Goal: Task Accomplishment & Management: Manage account settings

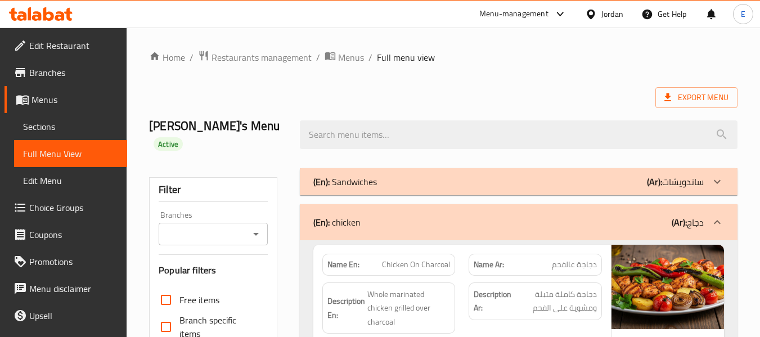
scroll to position [5824, 0]
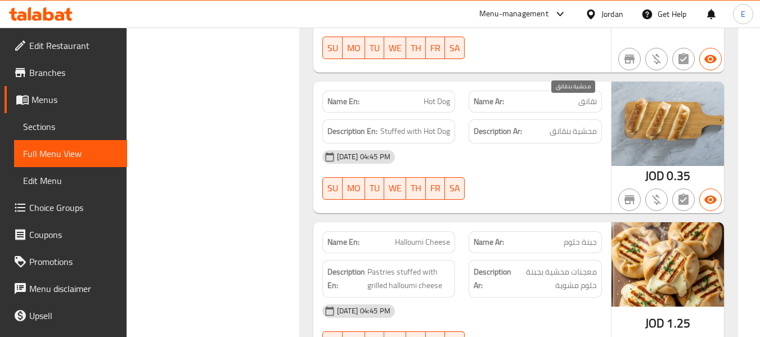
click at [586, 124] on span "محشية بنقانق" at bounding box center [572, 131] width 47 height 14
click at [423, 124] on span "Stuffed with Hot Dog" at bounding box center [415, 131] width 70 height 14
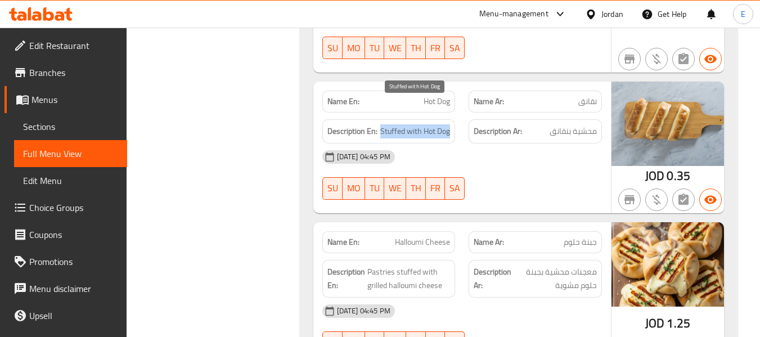
click at [423, 124] on span "Stuffed with Hot Dog" at bounding box center [415, 131] width 70 height 14
click at [436, 96] on span "Hot Dog" at bounding box center [436, 102] width 26 height 12
copy span "Hot Dog"
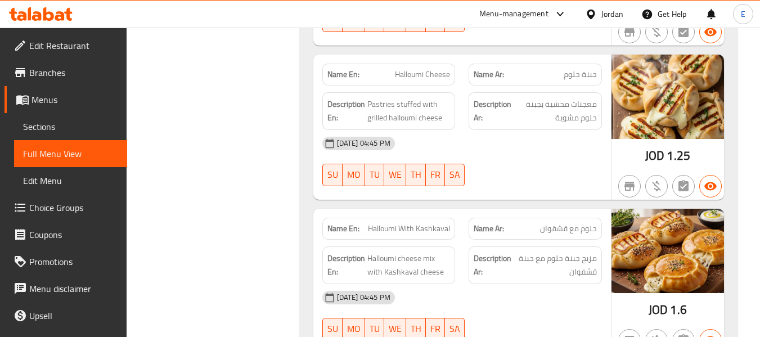
scroll to position [5993, 0]
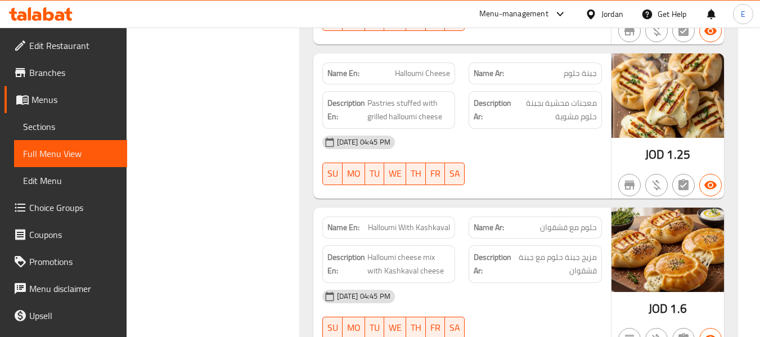
click at [594, 96] on span "معجنات محشية بجبنة حلوم مشوية" at bounding box center [554, 110] width 83 height 28
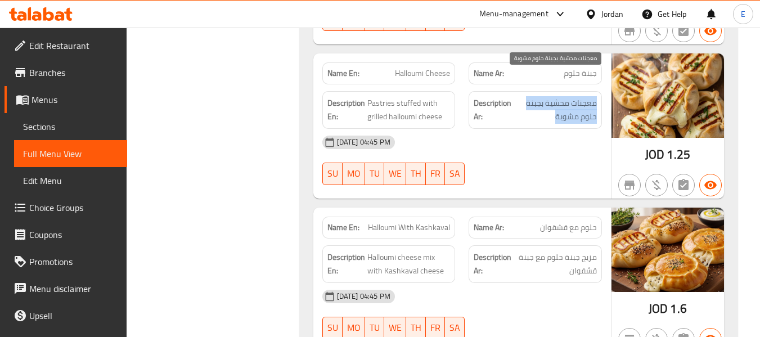
click at [594, 96] on span "معجنات محشية بجبنة حلوم مشوية" at bounding box center [554, 110] width 83 height 28
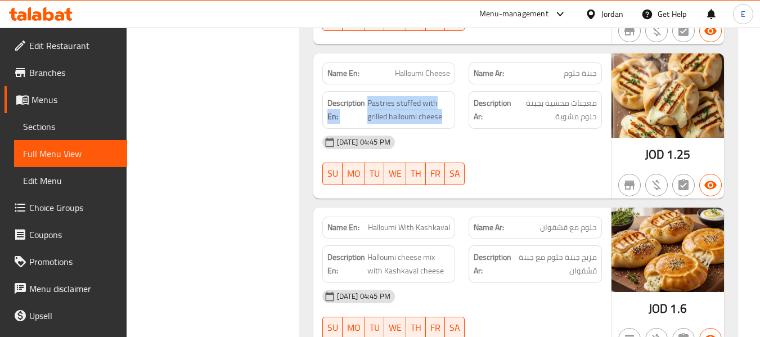
drag, startPoint x: 364, startPoint y: 76, endPoint x: 452, endPoint y: 93, distance: 89.3
click at [452, 93] on div "Description En: Pastries stuffed with grilled halloumi cheese" at bounding box center [388, 110] width 133 height 38
click at [523, 129] on div "[DATE] 04:45 PM" at bounding box center [461, 142] width 293 height 27
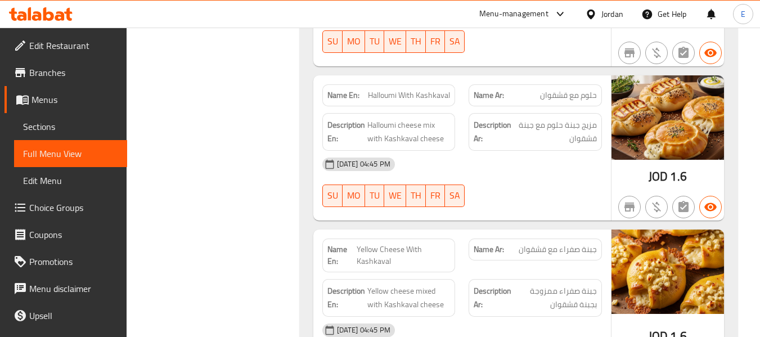
scroll to position [6162, 0]
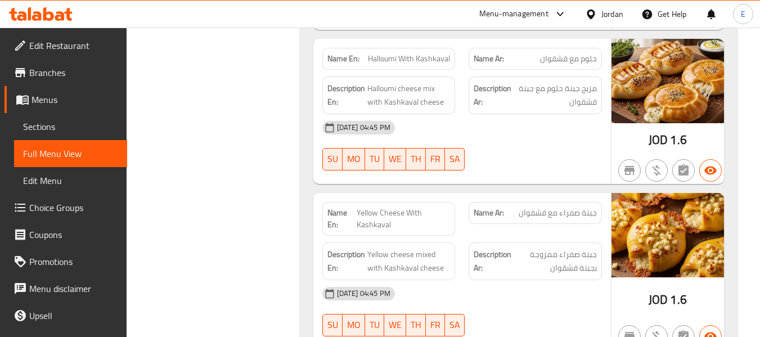
click at [563, 53] on span "حلوم مع قشقوان" at bounding box center [568, 59] width 57 height 12
click at [423, 53] on span "Halloumi With Kashkaval" at bounding box center [409, 59] width 82 height 12
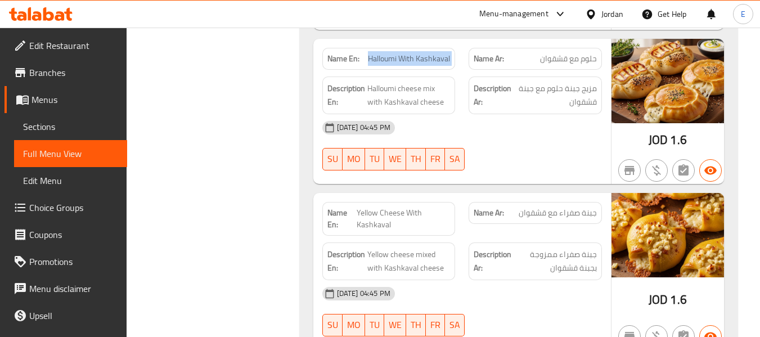
click at [423, 53] on span "Halloumi With Kashkaval" at bounding box center [409, 59] width 82 height 12
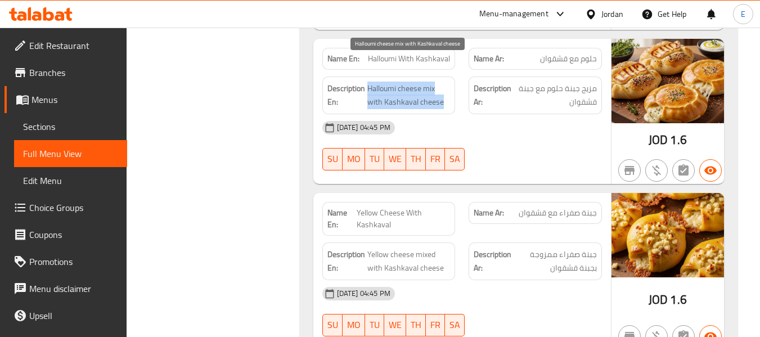
drag, startPoint x: 367, startPoint y: 61, endPoint x: 443, endPoint y: 80, distance: 78.8
click at [443, 82] on span "Halloumi cheese mix with Kashkaval cheese" at bounding box center [408, 96] width 83 height 28
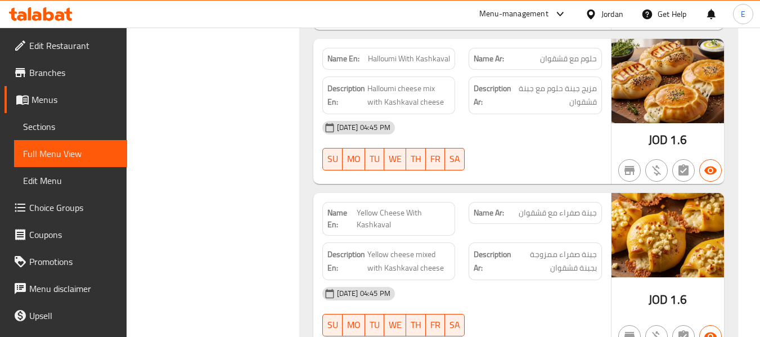
click at [544, 124] on div "[DATE] 04:45 PM SU MO TU WE TH FR SA" at bounding box center [461, 145] width 293 height 63
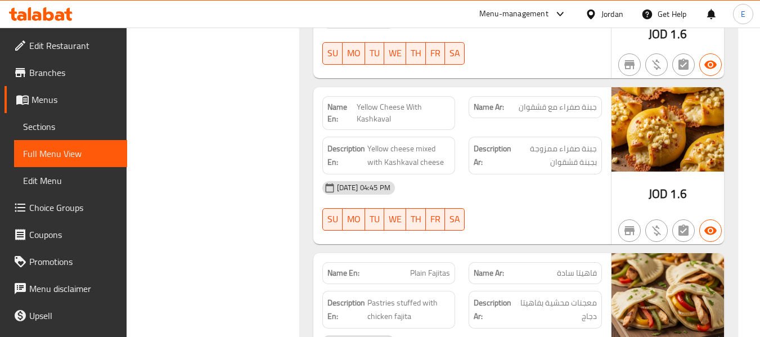
scroll to position [6274, 0]
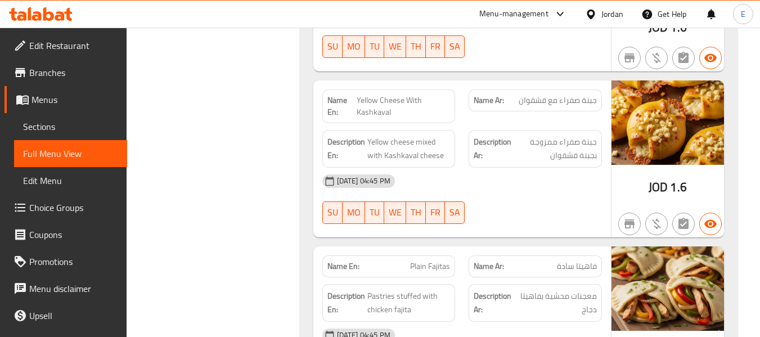
click at [572, 94] on span "جبنة صفراء مع قشقوان" at bounding box center [558, 100] width 78 height 12
drag, startPoint x: 572, startPoint y: 78, endPoint x: 489, endPoint y: 76, distance: 83.2
click at [572, 94] on span "جبنة صفراء مع قشقوان" at bounding box center [558, 100] width 78 height 12
click at [416, 94] on span "Yellow Cheese With Kashkaval" at bounding box center [403, 106] width 93 height 24
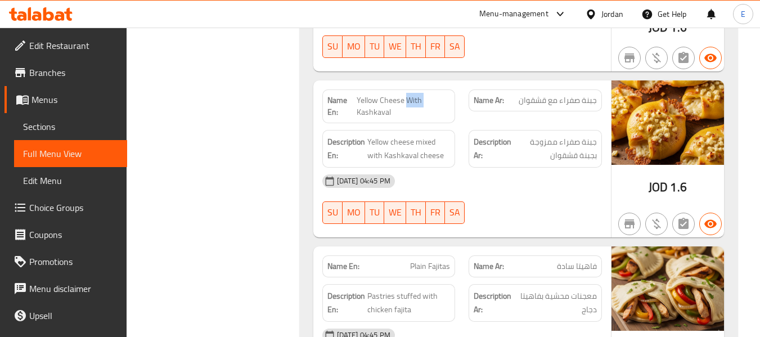
click at [416, 94] on span "Yellow Cheese With Kashkaval" at bounding box center [403, 106] width 93 height 24
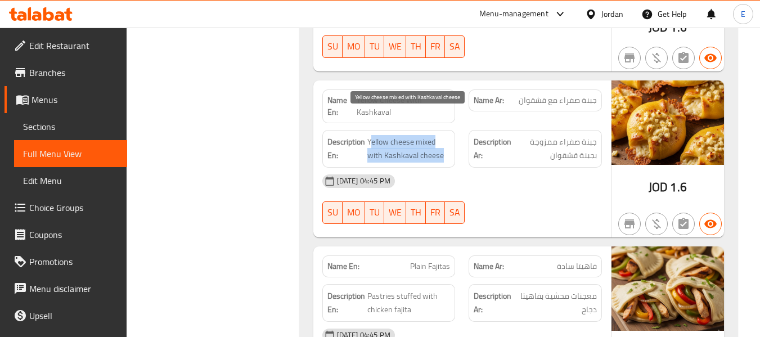
drag, startPoint x: 369, startPoint y: 115, endPoint x: 448, endPoint y: 128, distance: 79.2
click at [448, 135] on span "Yellow cheese mixed with Kashkaval cheese" at bounding box center [408, 149] width 83 height 28
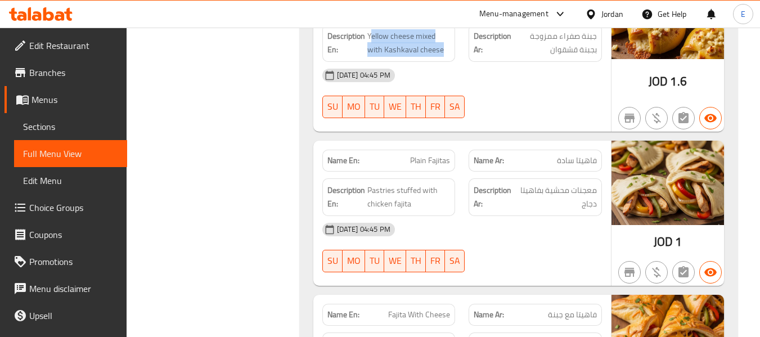
scroll to position [6387, 0]
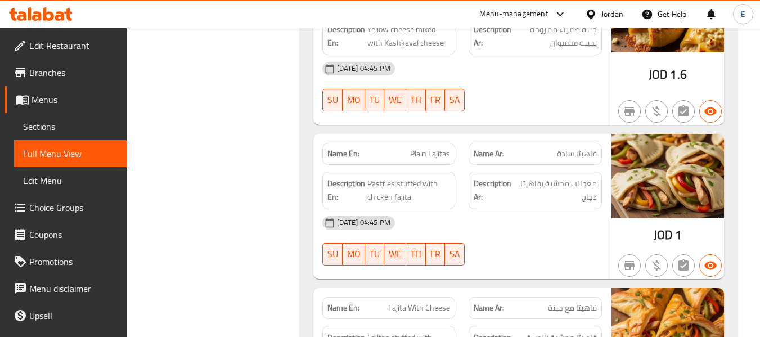
click at [575, 148] on span "فاهيتا سادة" at bounding box center [577, 154] width 40 height 12
click at [418, 148] on span "Plain Fajitas" at bounding box center [430, 154] width 40 height 12
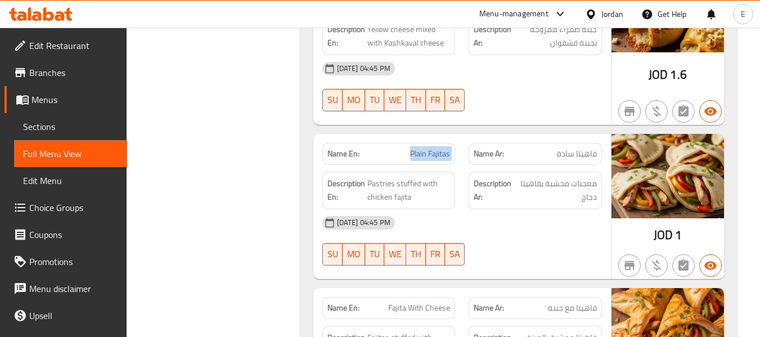
click at [418, 148] on span "Plain Fajitas" at bounding box center [430, 154] width 40 height 12
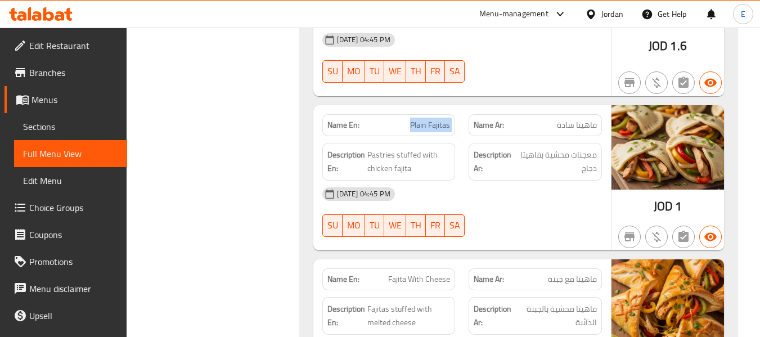
scroll to position [6443, 0]
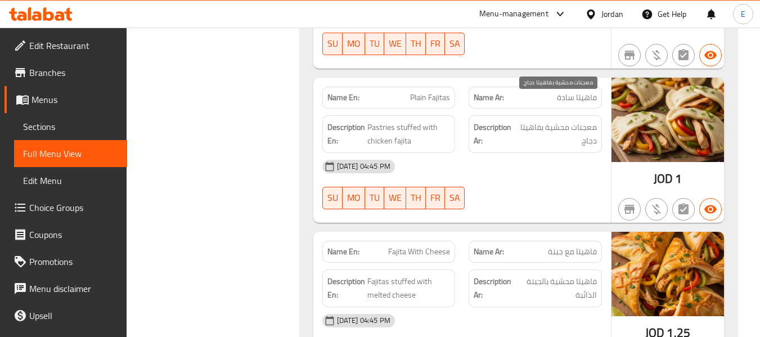
click at [572, 120] on span "معجنات محشية بفاهيتا دجاج" at bounding box center [556, 134] width 79 height 28
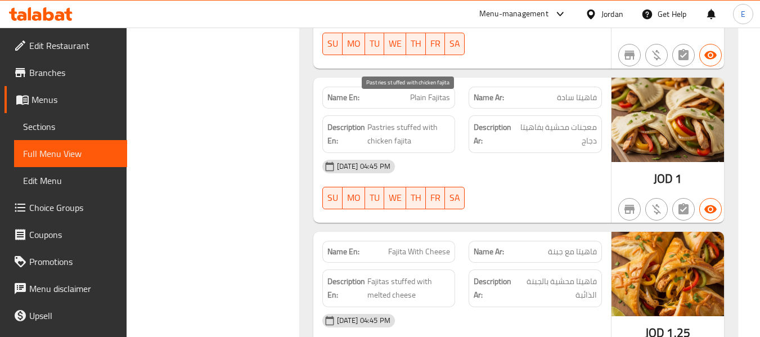
click at [417, 120] on span "Pastries stuffed with chicken fajita" at bounding box center [408, 134] width 83 height 28
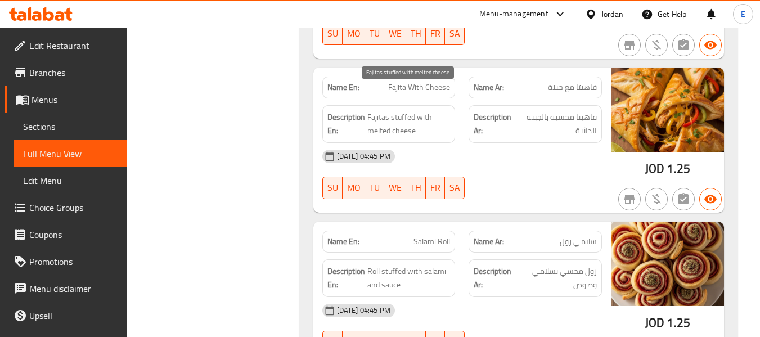
scroll to position [6612, 0]
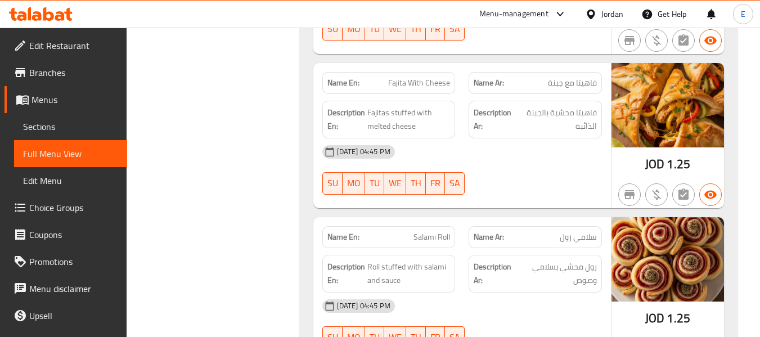
click at [575, 77] on span "فاهيتا مع جبنة" at bounding box center [572, 83] width 49 height 12
click at [576, 77] on span "فاهيتا مع جبنة" at bounding box center [572, 83] width 49 height 12
click at [434, 72] on div "Name En: Fajita With Cheese" at bounding box center [388, 83] width 133 height 22
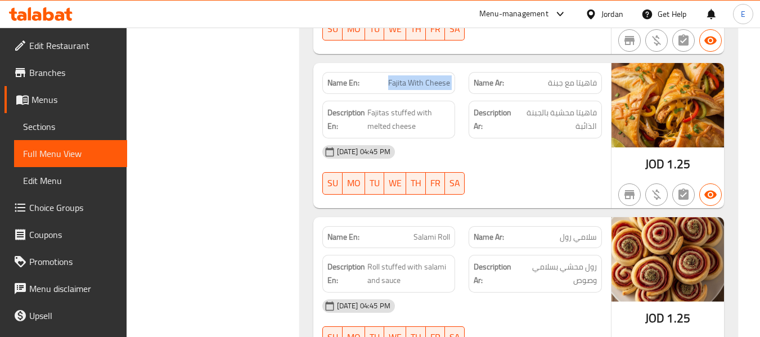
click at [434, 72] on div "Name En: Fajita With Cheese" at bounding box center [388, 83] width 133 height 22
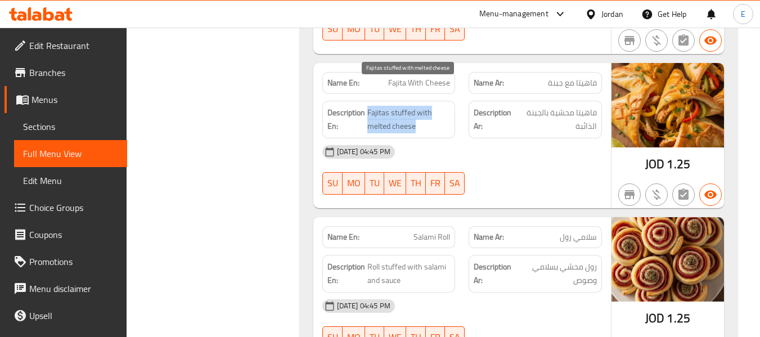
drag, startPoint x: 366, startPoint y: 82, endPoint x: 428, endPoint y: 103, distance: 66.0
click at [428, 106] on h6 "Description En: Fajitas stuffed with melted cheese" at bounding box center [388, 120] width 123 height 28
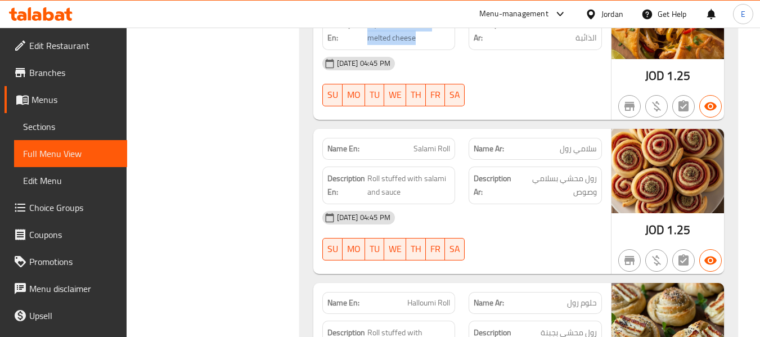
scroll to position [6724, 0]
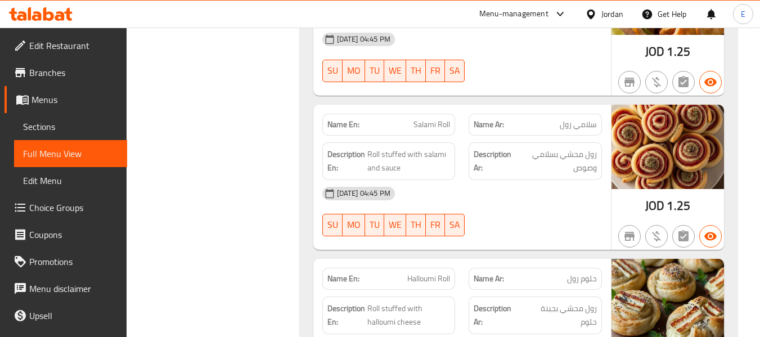
click at [423, 119] on span "Salami Roll" at bounding box center [431, 125] width 37 height 12
click at [574, 114] on div "Name Ar: [PERSON_NAME]" at bounding box center [534, 125] width 133 height 22
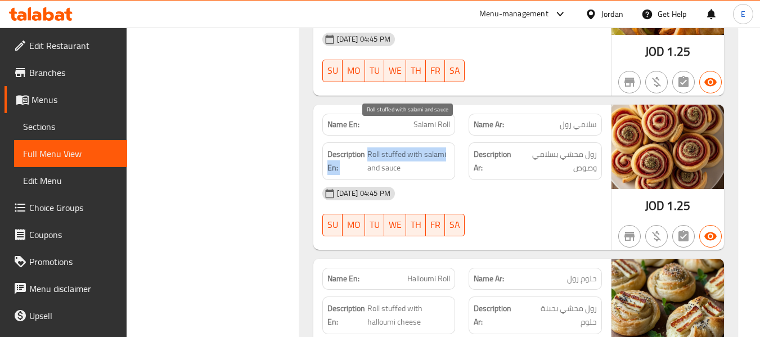
drag, startPoint x: 363, startPoint y: 132, endPoint x: 447, endPoint y: 134, distance: 83.8
click at [447, 147] on h6 "Description En: Roll stuffed with salami and sauce" at bounding box center [388, 161] width 123 height 28
click at [446, 147] on span "Roll stuffed with salami and sauce" at bounding box center [408, 161] width 83 height 28
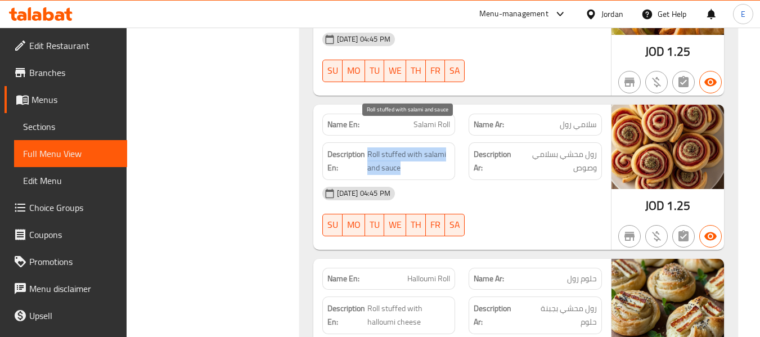
click at [446, 147] on span "Roll stuffed with salami and sauce" at bounding box center [408, 161] width 83 height 28
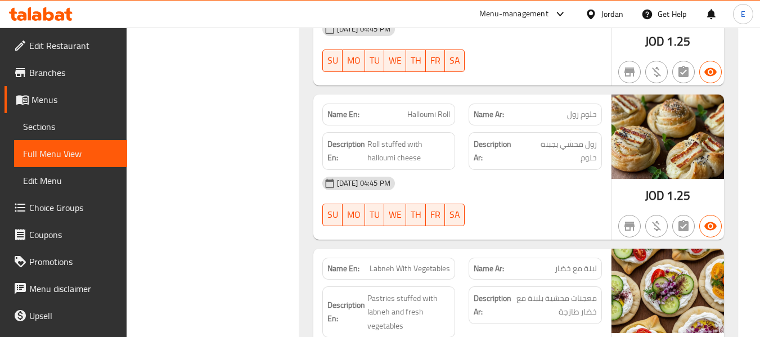
scroll to position [6893, 0]
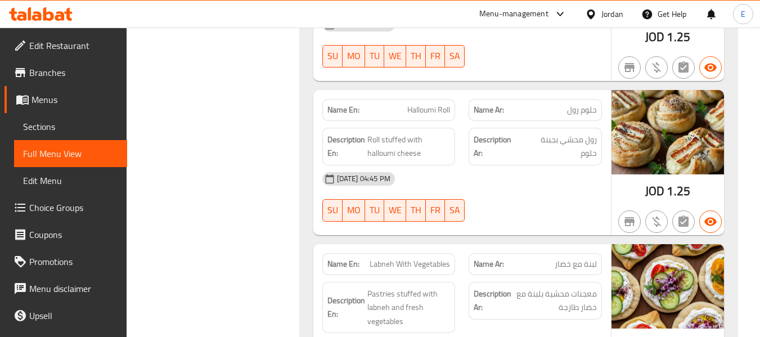
click at [589, 104] on span "حلوم رول" at bounding box center [582, 110] width 30 height 12
click at [386, 133] on span "Roll stuffed with halloumi cheese" at bounding box center [408, 147] width 83 height 28
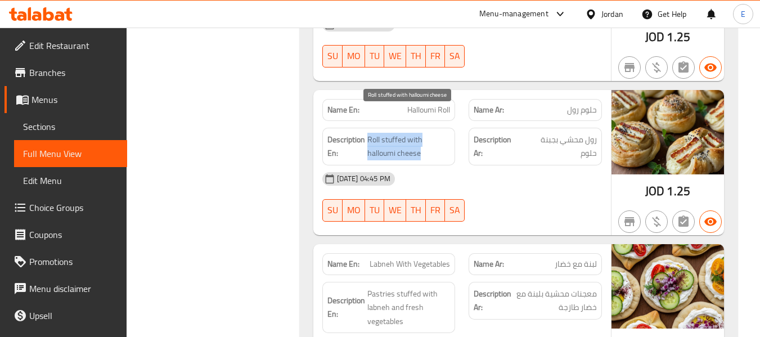
click at [386, 133] on span "Roll stuffed with halloumi cheese" at bounding box center [408, 147] width 83 height 28
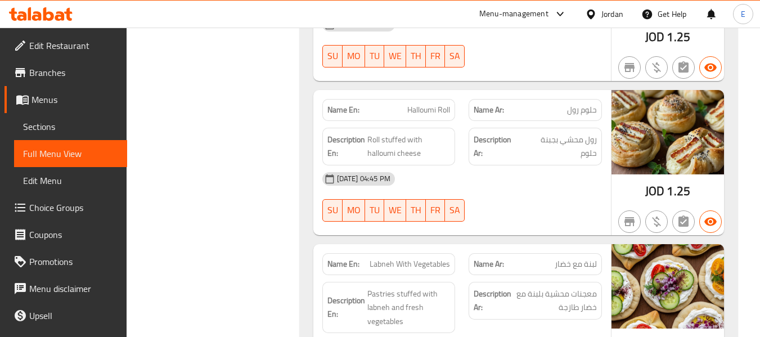
click at [553, 165] on div "[DATE] 04:45 PM" at bounding box center [461, 178] width 293 height 27
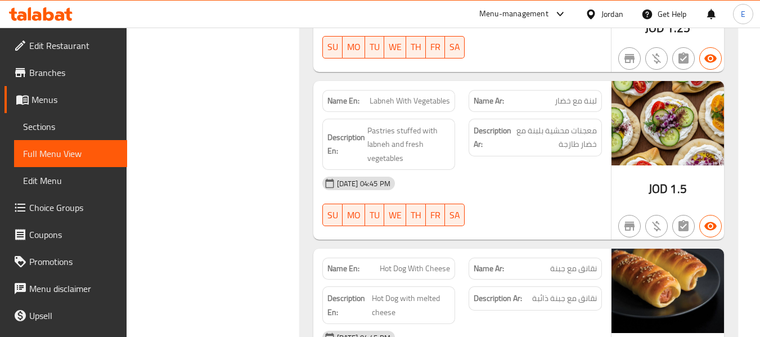
scroll to position [7062, 0]
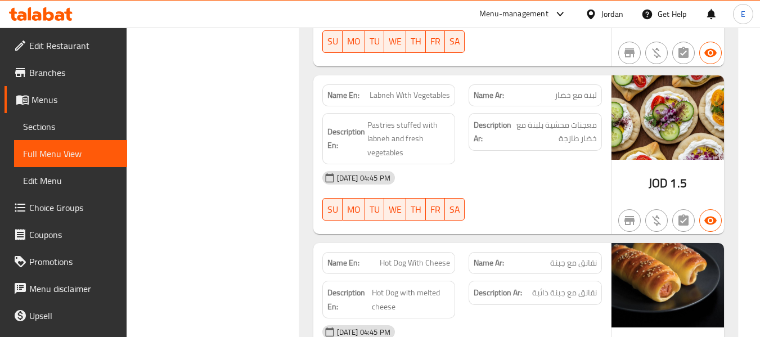
click at [574, 89] on span "لبنة مع خضار" at bounding box center [575, 95] width 42 height 12
click at [414, 89] on span "Labneh With Vegetables" at bounding box center [409, 95] width 80 height 12
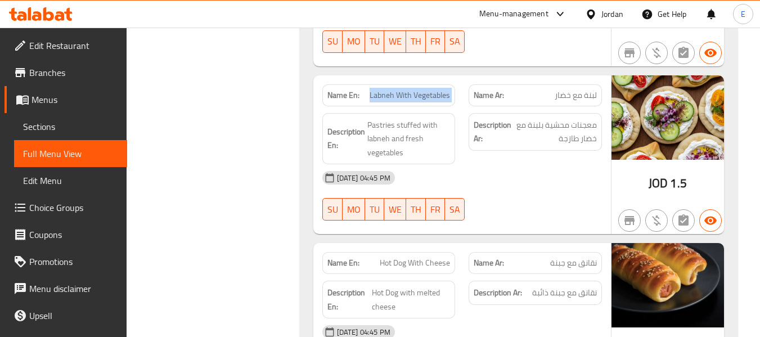
click at [414, 89] on span "Labneh With Vegetables" at bounding box center [409, 95] width 80 height 12
click at [483, 135] on div "Description Ar: معجنات محشية بلبنة مع خضار طازجة" at bounding box center [535, 138] width 147 height 65
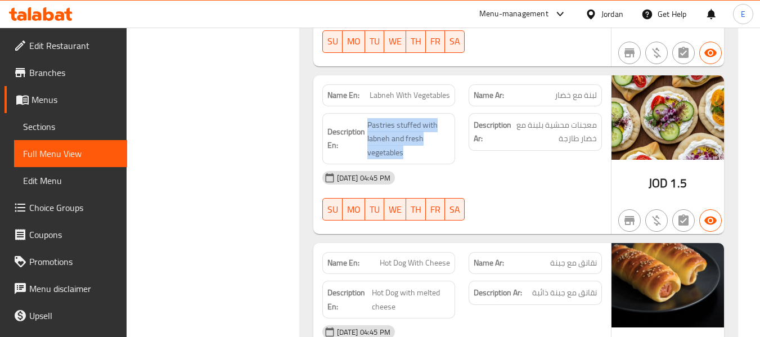
drag, startPoint x: 366, startPoint y: 93, endPoint x: 452, endPoint y: 132, distance: 94.6
click at [452, 132] on div "Description En: Pastries stuffed with labneh and fresh vegetables" at bounding box center [388, 139] width 133 height 52
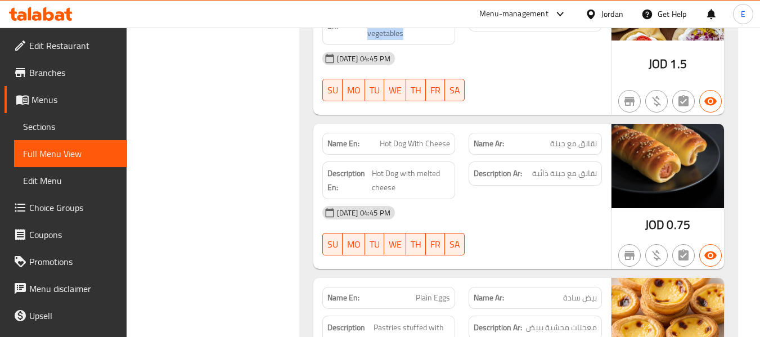
scroll to position [7230, 0]
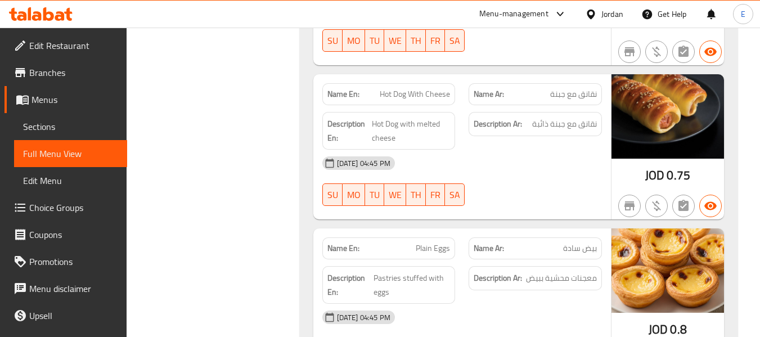
click at [573, 105] on div "Description Ar: نقانق مع جبنة ذائبة" at bounding box center [535, 130] width 147 height 51
click at [418, 105] on div "Description En: Hot Dog with melted cheese" at bounding box center [388, 130] width 147 height 51
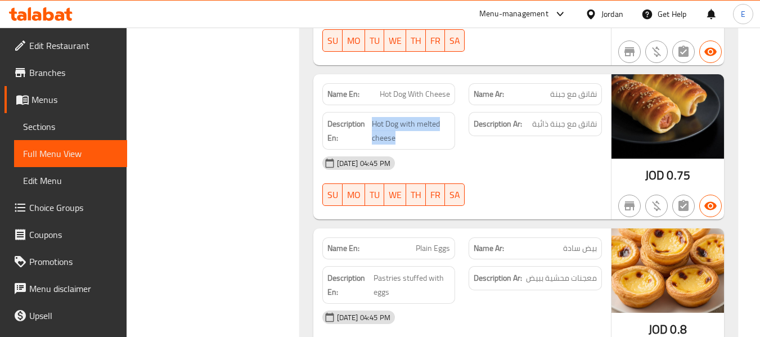
click at [418, 105] on div "Description En: Hot Dog with melted cheese" at bounding box center [388, 130] width 147 height 51
click at [421, 117] on span "Hot Dog with melted cheese" at bounding box center [411, 131] width 79 height 28
click at [572, 117] on span "نقانق مع جبنة ذائبة" at bounding box center [564, 124] width 65 height 14
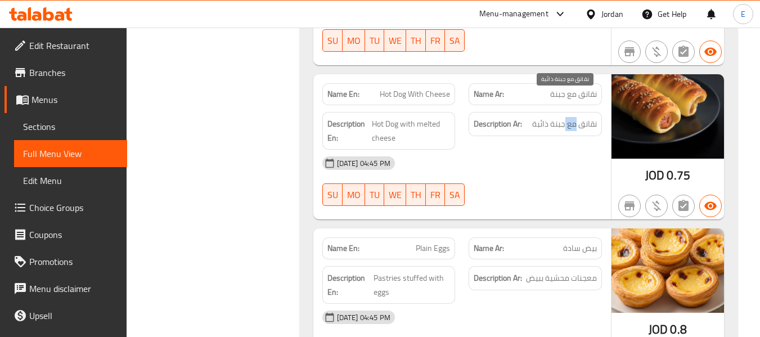
click at [572, 117] on span "نقانق مع جبنة ذائبة" at bounding box center [564, 124] width 65 height 14
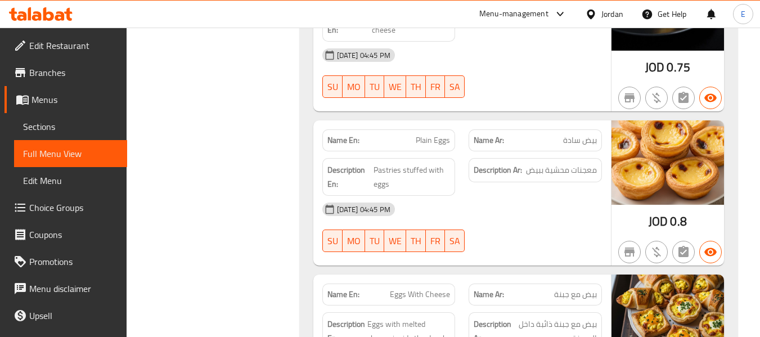
scroll to position [7399, 0]
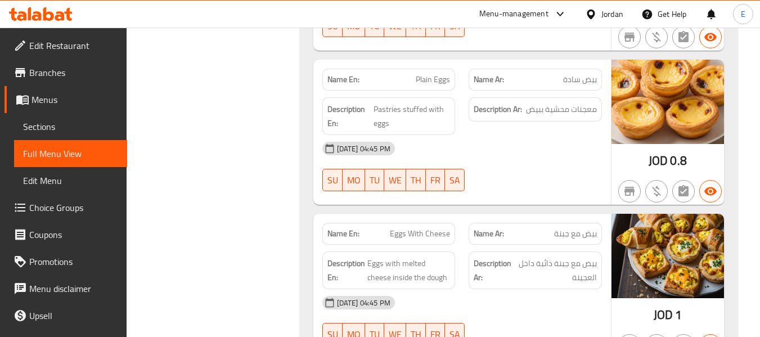
click at [560, 102] on span "معجنات محشية ببيض" at bounding box center [561, 109] width 71 height 14
click at [407, 102] on span "Pastries stuffed with eggs" at bounding box center [411, 116] width 77 height 28
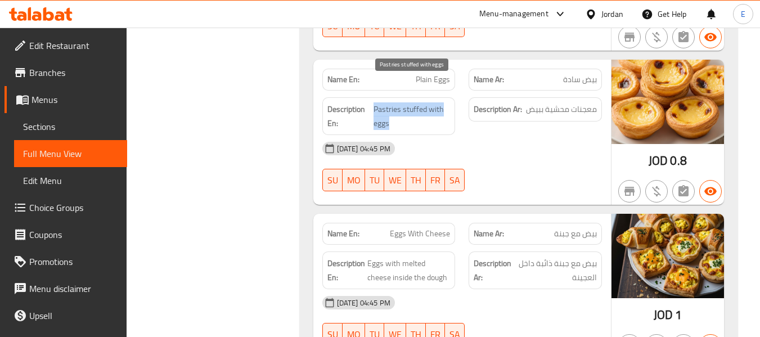
click at [407, 102] on span "Pastries stuffed with eggs" at bounding box center [411, 116] width 77 height 28
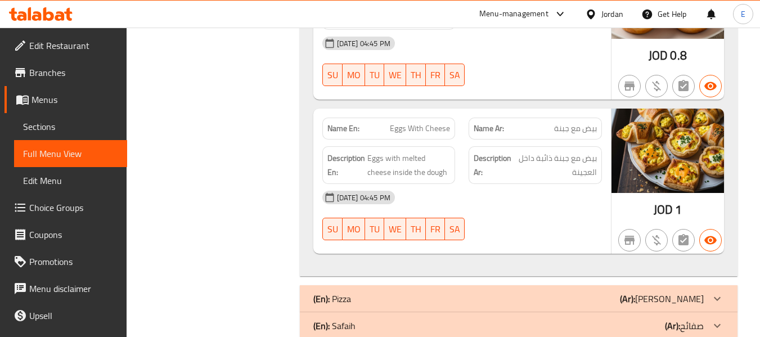
scroll to position [7505, 0]
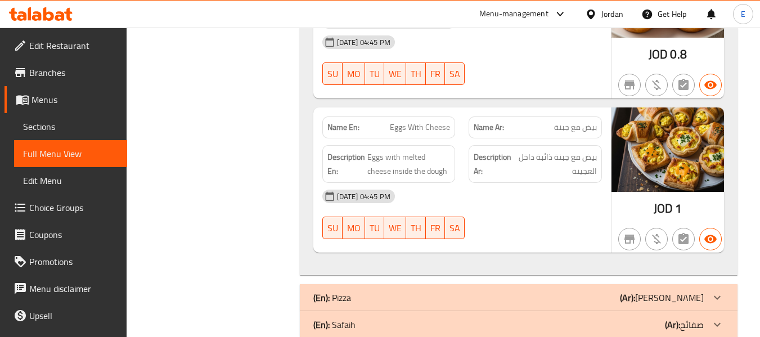
click at [407, 110] on div "Name En: Eggs With Cheese" at bounding box center [388, 127] width 147 height 35
drag, startPoint x: 372, startPoint y: 134, endPoint x: 445, endPoint y: 156, distance: 76.9
click at [445, 156] on div "Description En: Eggs with melted cheese inside the dough" at bounding box center [388, 164] width 133 height 38
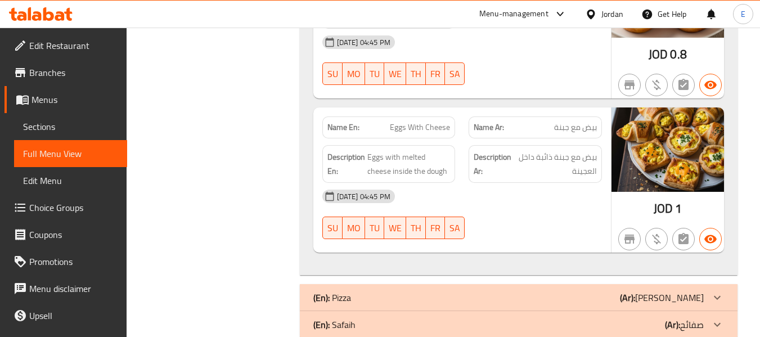
click at [445, 156] on div "Description En: Eggs with melted cheese inside the dough" at bounding box center [388, 164] width 133 height 38
click at [660, 291] on div "(En): Pizza (Ar): بيتزا" at bounding box center [508, 297] width 390 height 13
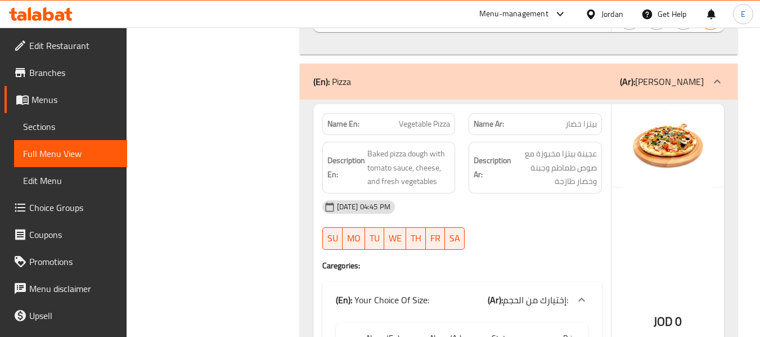
scroll to position [7730, 0]
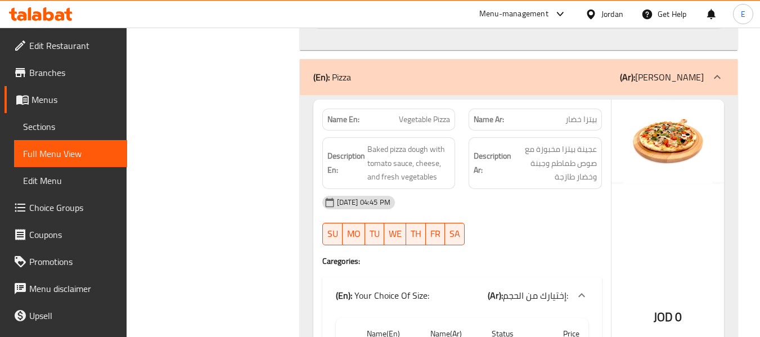
click at [426, 114] on span "Vegetable Pizza" at bounding box center [424, 120] width 51 height 12
drag, startPoint x: 366, startPoint y: 116, endPoint x: 452, endPoint y: 150, distance: 92.9
click at [452, 150] on div "Description En: Baked pizza dough with tomato sauce, cheese, and fresh vegetabl…" at bounding box center [388, 163] width 133 height 52
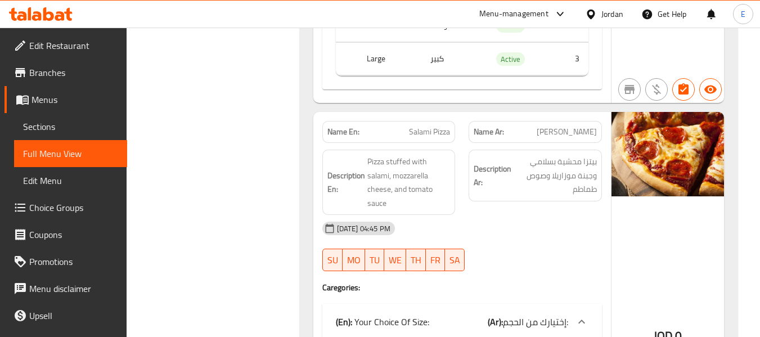
scroll to position [8124, 0]
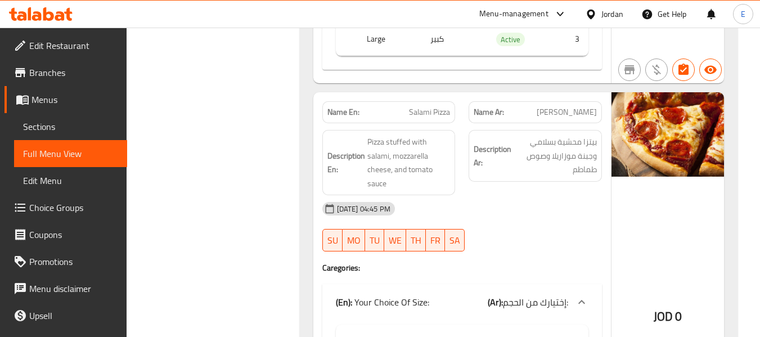
click at [418, 106] on span "Salami Pizza" at bounding box center [429, 112] width 41 height 12
click at [557, 106] on p "Name Ar: [PERSON_NAME]" at bounding box center [535, 112] width 123 height 12
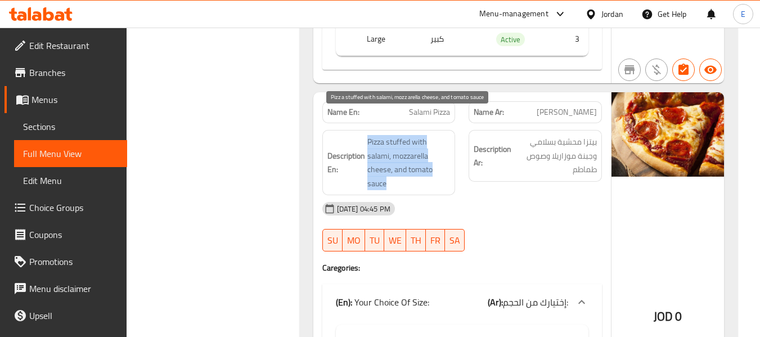
drag, startPoint x: 364, startPoint y: 114, endPoint x: 436, endPoint y: 165, distance: 88.3
click at [436, 165] on h6 "Description En: Pizza stuffed with salami, mozzarella cheese, and tomato sauce" at bounding box center [388, 162] width 123 height 55
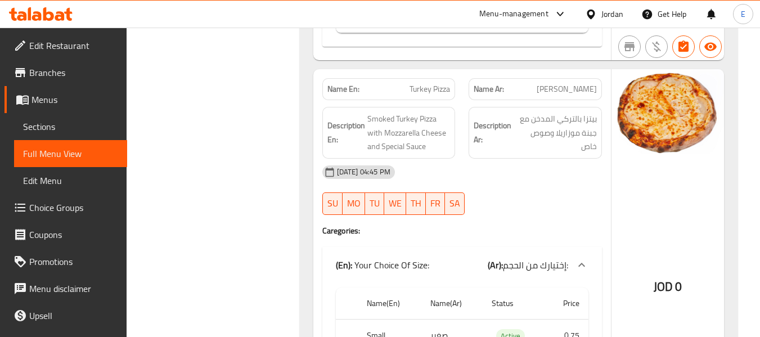
scroll to position [8574, 0]
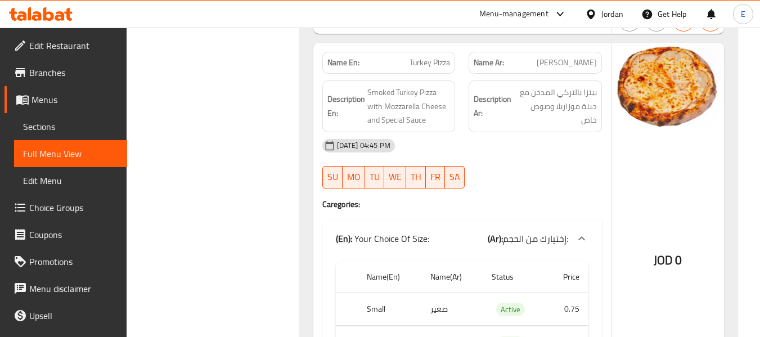
click at [420, 57] on span "Turkey Pizza" at bounding box center [429, 63] width 40 height 12
click at [579, 52] on div "Name Ar: [PERSON_NAME]" at bounding box center [534, 63] width 133 height 22
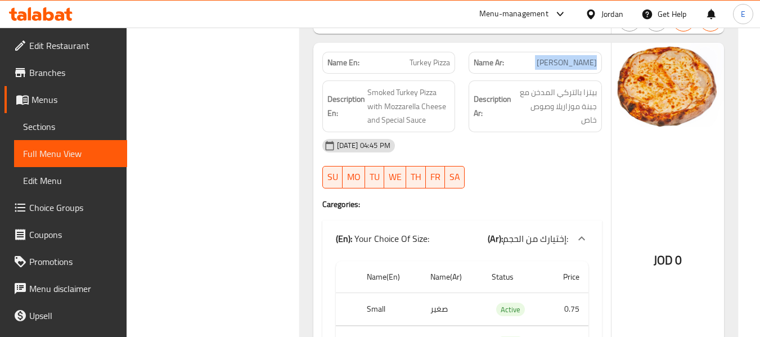
click at [579, 52] on div "Name Ar: [PERSON_NAME]" at bounding box center [534, 63] width 133 height 22
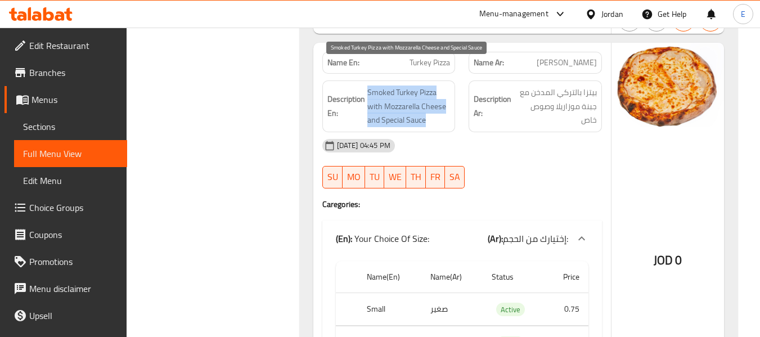
drag, startPoint x: 364, startPoint y: 66, endPoint x: 431, endPoint y: 94, distance: 72.1
click at [431, 94] on h6 "Description En: Smoked Turkey Pizza with Mozzarella Cheese and Special Sauce" at bounding box center [388, 106] width 123 height 42
click at [431, 94] on span "Smoked Turkey Pizza with Mozzarella Cheese and Special Sauce" at bounding box center [408, 106] width 83 height 42
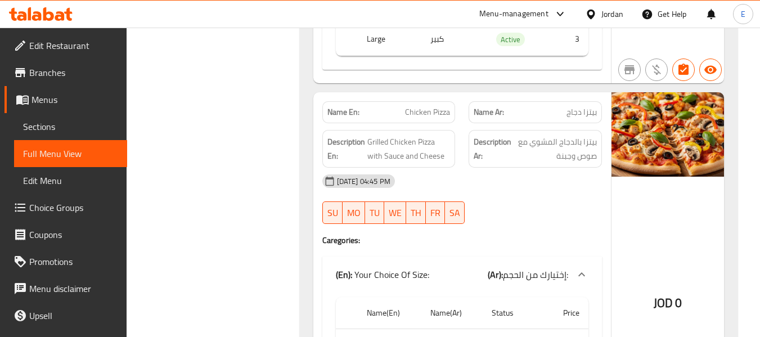
scroll to position [8911, 0]
click at [420, 106] on span "Chicken Pizza" at bounding box center [427, 112] width 45 height 12
click at [589, 106] on span "بيتزا دجاج" at bounding box center [581, 112] width 30 height 12
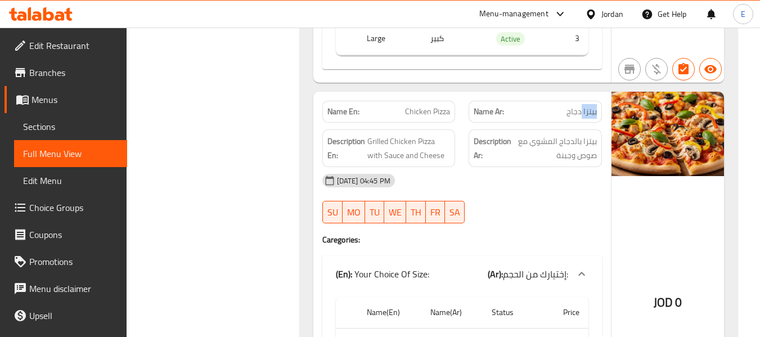
click at [589, 106] on span "بيتزا دجاج" at bounding box center [581, 112] width 30 height 12
drag, startPoint x: 365, startPoint y: 116, endPoint x: 460, endPoint y: 138, distance: 97.5
click at [460, 138] on div "Description En: Grilled Chicken Pizza with Sauce and Cheese" at bounding box center [388, 148] width 147 height 51
click at [606, 215] on div "Name En: Chicken Pizza Name Ar: بيتزا دجاج Description En: Grilled Chicken Pizz…" at bounding box center [461, 274] width 297 height 364
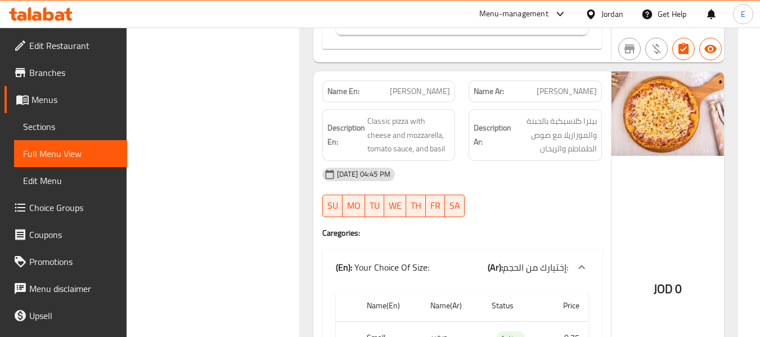
scroll to position [9305, 0]
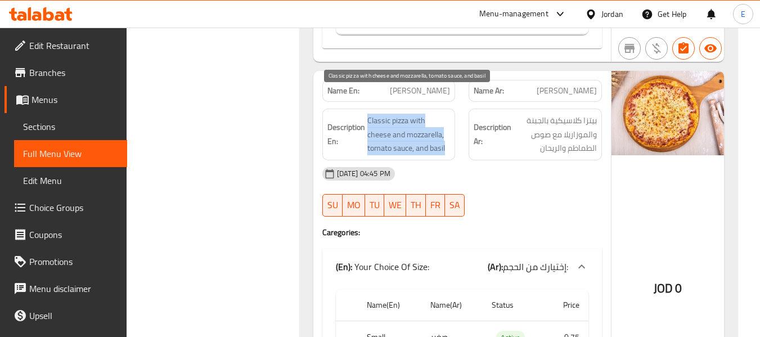
drag, startPoint x: 368, startPoint y: 94, endPoint x: 439, endPoint y: 124, distance: 76.9
click at [439, 124] on h6 "Description En: Classic pizza with cheese and mozzarella, tomato sauce, and bas…" at bounding box center [388, 135] width 123 height 42
click at [439, 124] on span "Classic pizza with cheese and mozzarella, tomato sauce, and basil" at bounding box center [408, 135] width 83 height 42
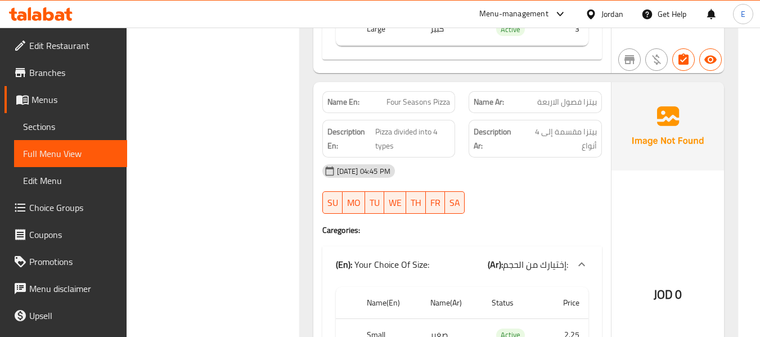
scroll to position [9699, 0]
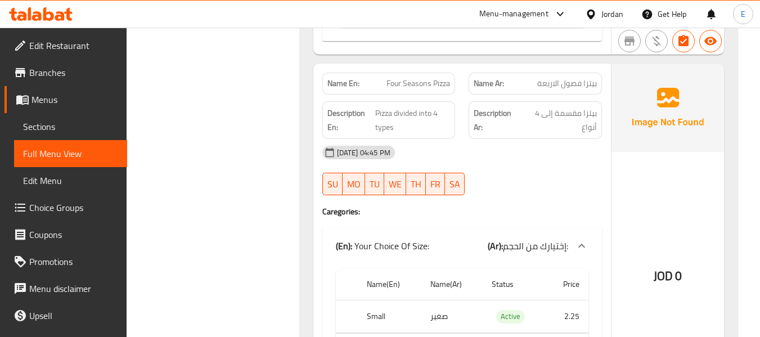
click at [420, 78] on span "Four Seasons Pizza" at bounding box center [418, 84] width 64 height 12
click at [561, 78] on span "بيتزا فصول الاربعة" at bounding box center [567, 84] width 60 height 12
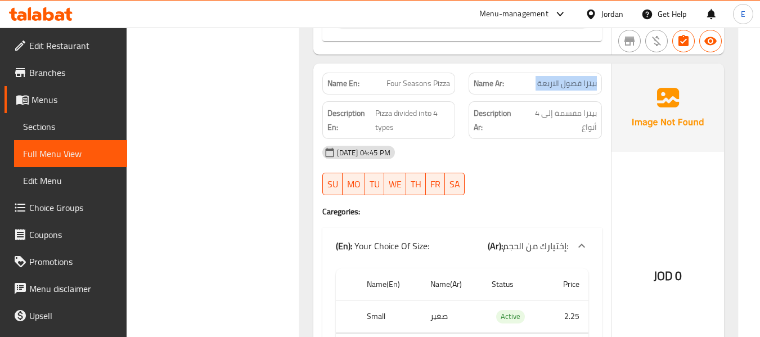
click at [561, 78] on span "بيتزا فصول الاربعة" at bounding box center [567, 84] width 60 height 12
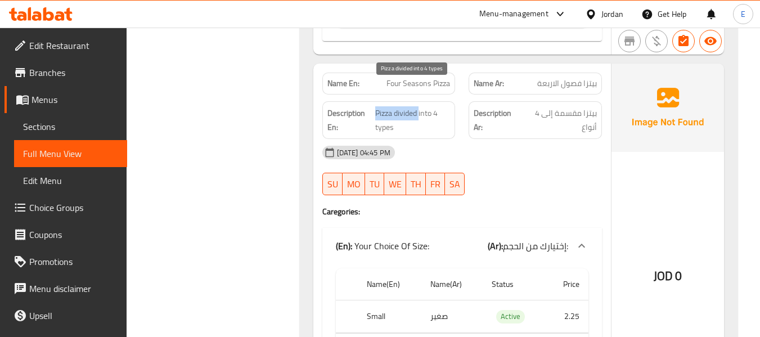
drag, startPoint x: 376, startPoint y: 87, endPoint x: 420, endPoint y: 94, distance: 43.9
click at [420, 106] on span "Pizza divided into 4 types" at bounding box center [412, 120] width 75 height 28
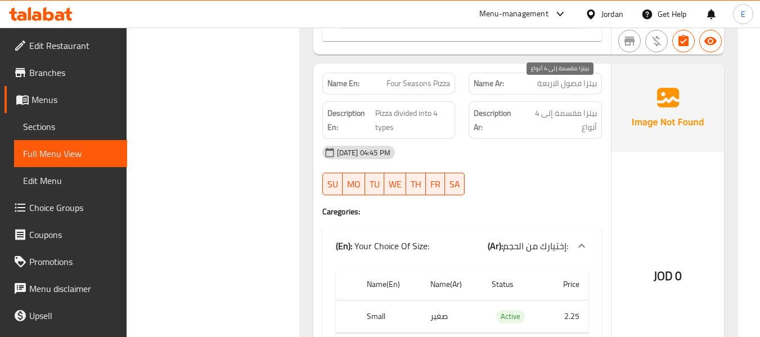
click at [579, 106] on span "بيتزا مقسمة إلى 4 أنواع" at bounding box center [559, 120] width 75 height 28
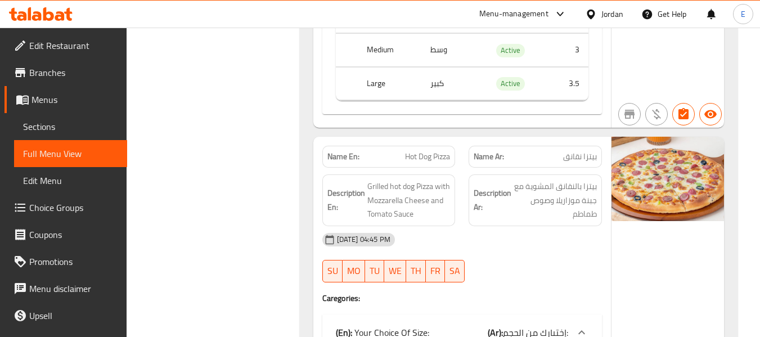
scroll to position [10036, 0]
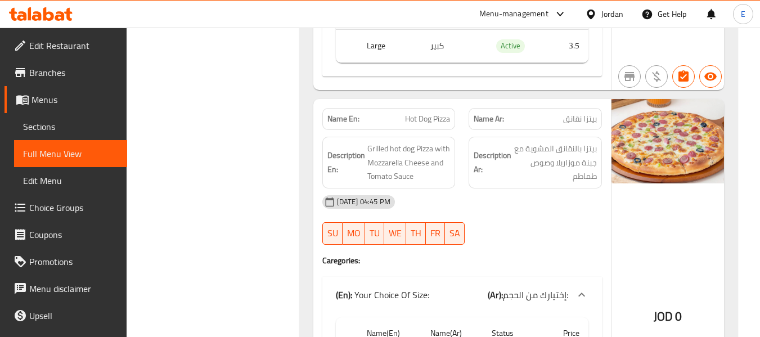
click at [579, 113] on span "بيتزا نقانق" at bounding box center [580, 119] width 34 height 12
click at [426, 108] on div "Name En: Hot Dog Pizza" at bounding box center [388, 119] width 133 height 22
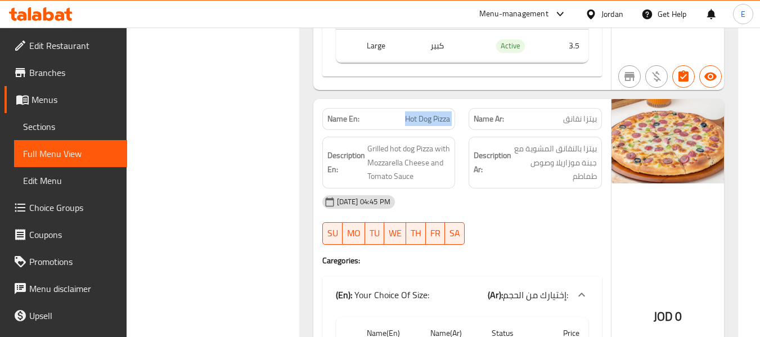
click at [426, 108] on div "Name En: Hot Dog Pizza" at bounding box center [388, 119] width 133 height 22
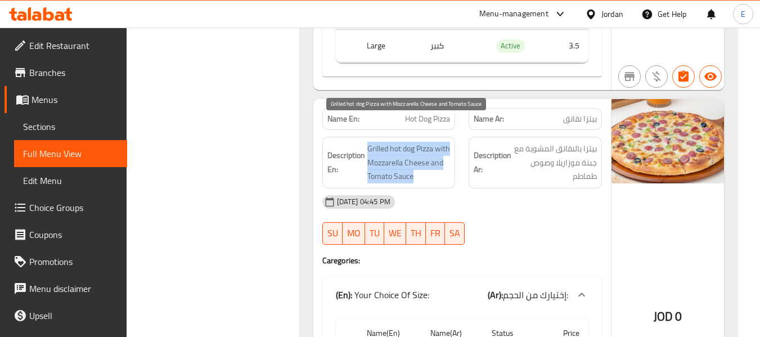
drag, startPoint x: 365, startPoint y: 114, endPoint x: 444, endPoint y: 155, distance: 89.3
click at [444, 155] on div "Description En: Grilled hot dog Pizza with Mozzarella Cheese and Tomato Sauce" at bounding box center [388, 163] width 133 height 52
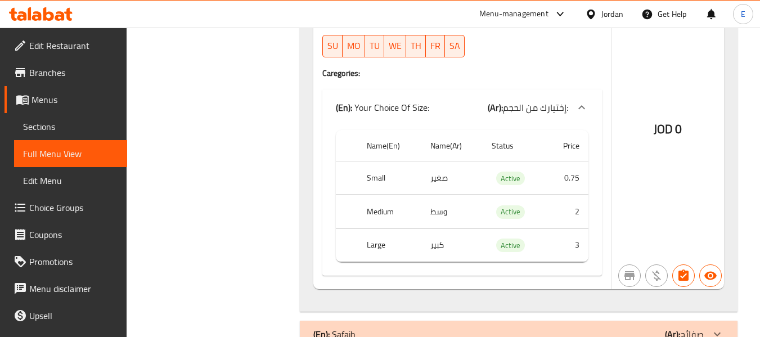
scroll to position [10233, 0]
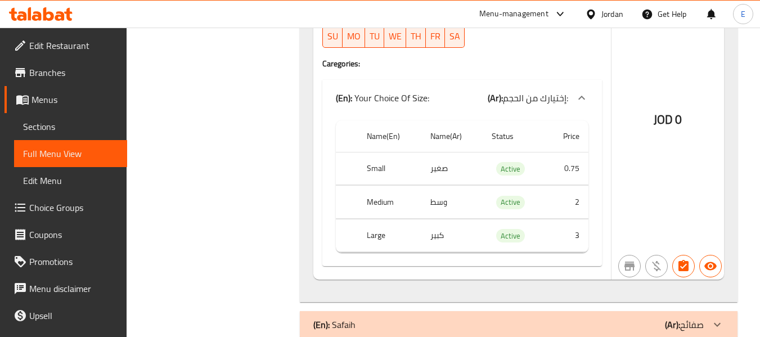
drag, startPoint x: 670, startPoint y: 298, endPoint x: 742, endPoint y: 289, distance: 73.1
click at [670, 316] on b "(Ar):" at bounding box center [672, 324] width 15 height 17
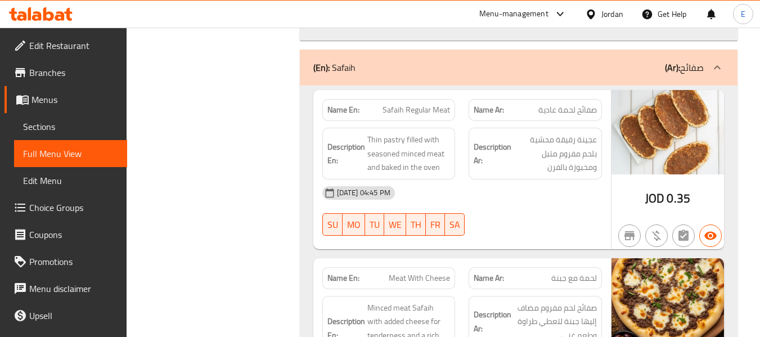
scroll to position [10514, 0]
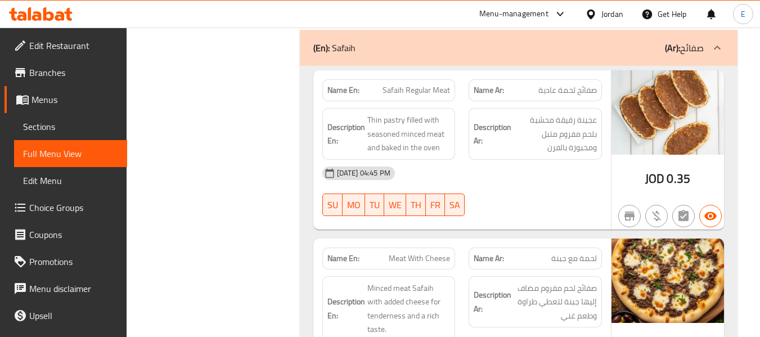
click at [574, 79] on div "Name Ar: صفائح لحمة عادية" at bounding box center [534, 90] width 133 height 22
click at [430, 84] on span "Safaih Regular Meat" at bounding box center [415, 90] width 67 height 12
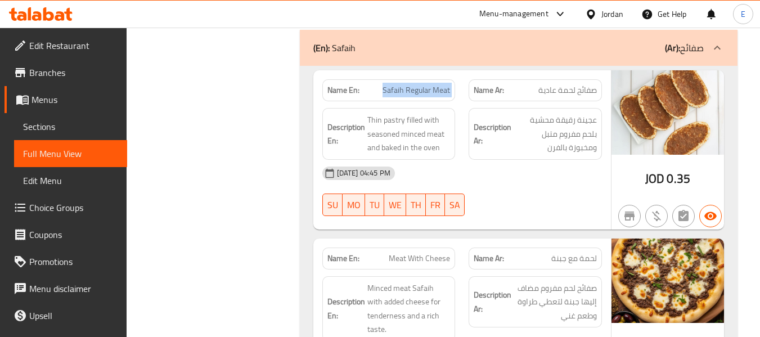
click at [430, 84] on span "Safaih Regular Meat" at bounding box center [415, 90] width 67 height 12
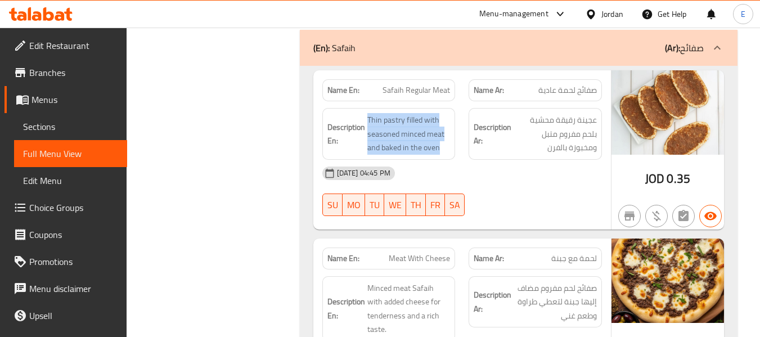
drag, startPoint x: 359, startPoint y: 87, endPoint x: 455, endPoint y: 126, distance: 103.4
click at [455, 126] on div "Description En: Thin pastry filled with seasoned minced meat and baked in the o…" at bounding box center [388, 134] width 133 height 52
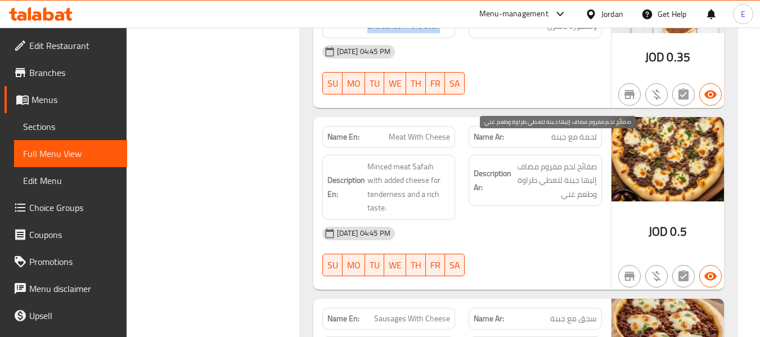
scroll to position [10683, 0]
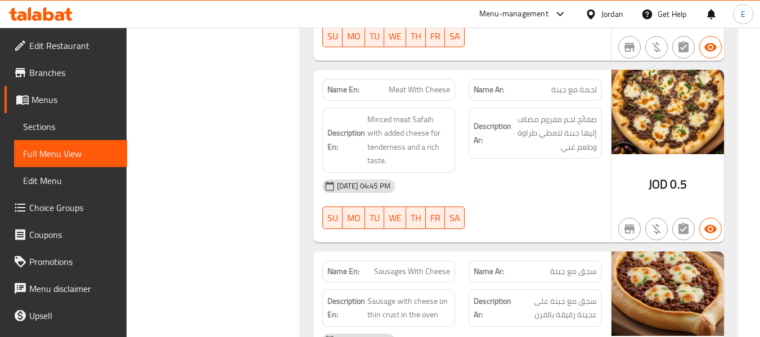
click at [446, 84] on span "Meat With Cheese" at bounding box center [419, 90] width 61 height 12
drag, startPoint x: 367, startPoint y: 91, endPoint x: 452, endPoint y: 129, distance: 92.4
click at [452, 129] on div "Description En: Minced meat Safaih with added cheese for tenderness and a rich …" at bounding box center [388, 139] width 133 height 65
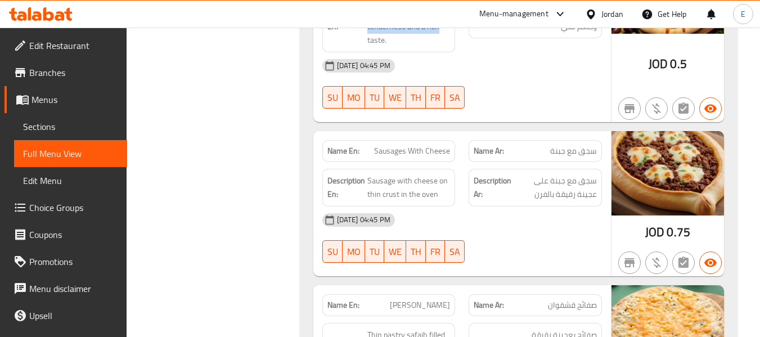
scroll to position [10851, 0]
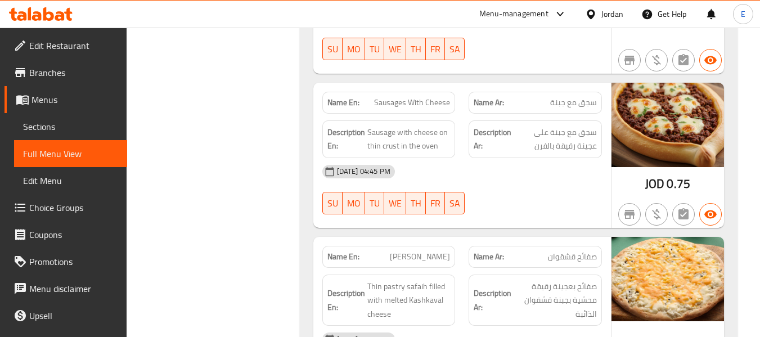
click at [405, 97] on span "Sausages With Cheese" at bounding box center [412, 103] width 76 height 12
click at [580, 97] on span "سجق مع جبنة" at bounding box center [573, 103] width 47 height 12
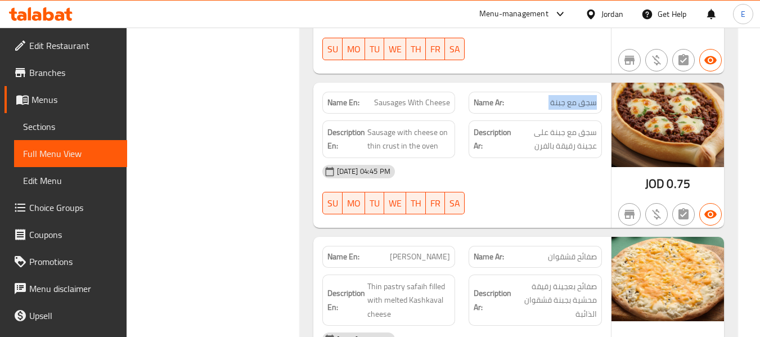
click at [580, 97] on span "سجق مع جبنة" at bounding box center [573, 103] width 47 height 12
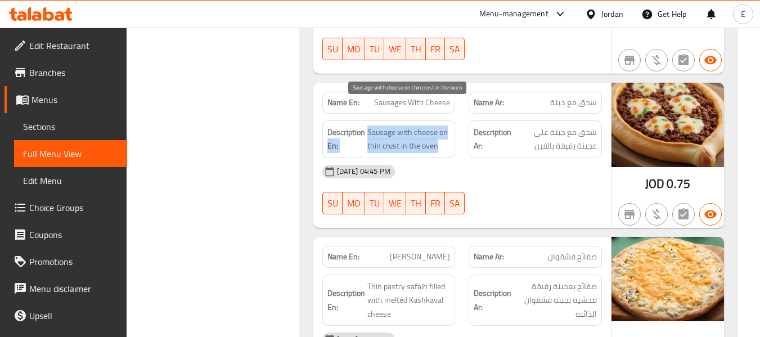
drag, startPoint x: 373, startPoint y: 107, endPoint x: 449, endPoint y: 119, distance: 76.8
click at [449, 125] on h6 "Description En: Sausage with cheese on thin crust in the oven" at bounding box center [388, 139] width 123 height 28
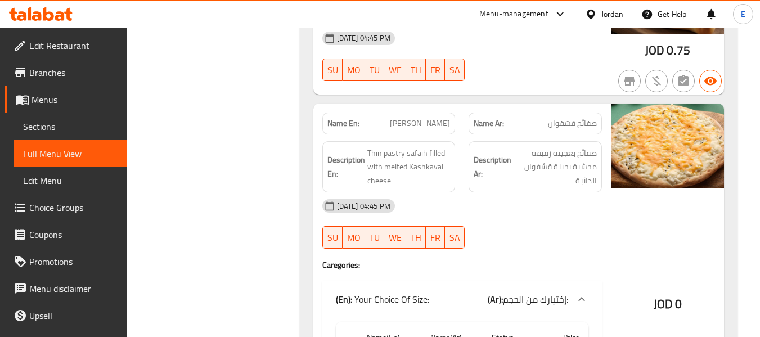
scroll to position [11020, 0]
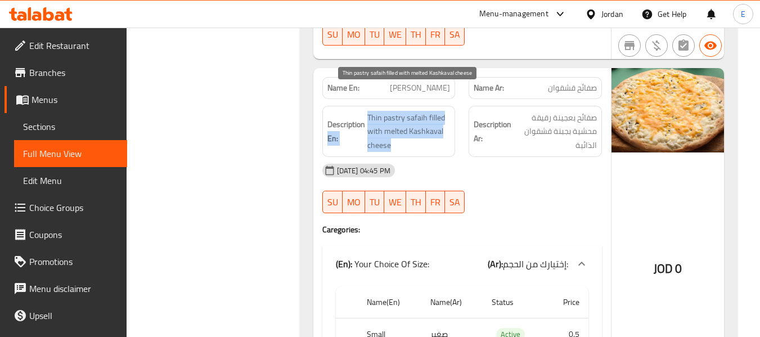
drag, startPoint x: 365, startPoint y: 96, endPoint x: 444, endPoint y: 126, distance: 84.7
click at [444, 126] on h6 "Description En: Thin pastry safaih filled with melted Kashkaval cheese" at bounding box center [388, 132] width 123 height 42
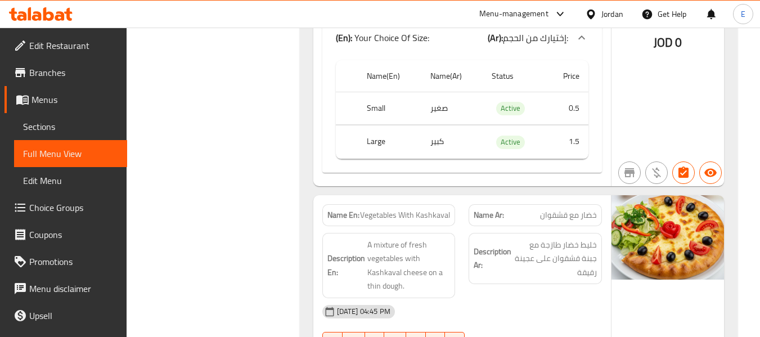
scroll to position [11301, 0]
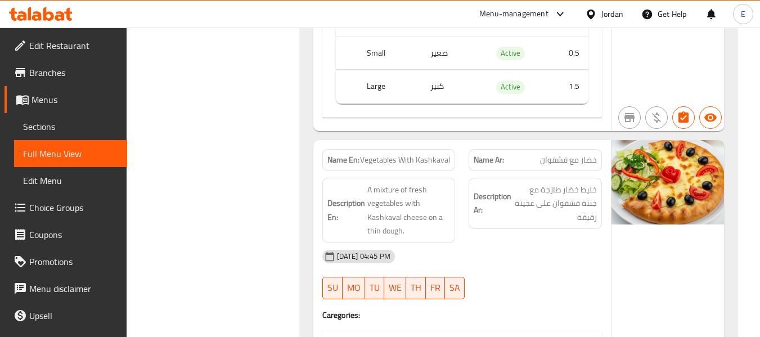
click at [406, 154] on span "Vegetables With Kashkaval" at bounding box center [405, 160] width 90 height 12
drag, startPoint x: 348, startPoint y: 169, endPoint x: 359, endPoint y: 165, distance: 11.4
click at [359, 183] on h6 "Description En: A mixture of fresh vegetables with Kashkaval cheese on a thin d…" at bounding box center [388, 210] width 123 height 55
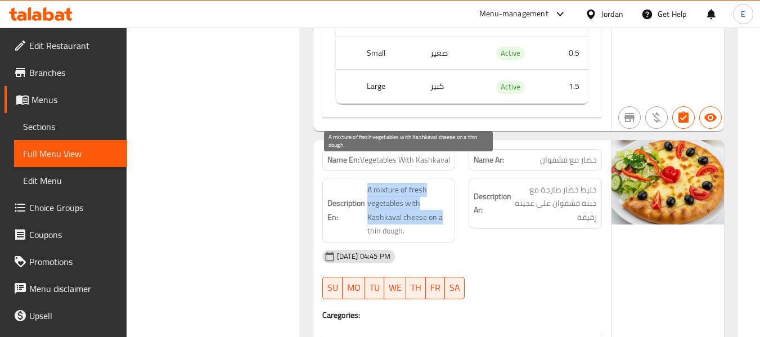
drag, startPoint x: 363, startPoint y: 154, endPoint x: 441, endPoint y: 193, distance: 88.0
click at [441, 193] on div "Description En: A mixture of fresh vegetables with Kashkaval cheese on a thin d…" at bounding box center [388, 210] width 133 height 65
click at [441, 194] on span "A mixture of fresh vegetables with Kashkaval cheese on a thin dough." at bounding box center [408, 210] width 83 height 55
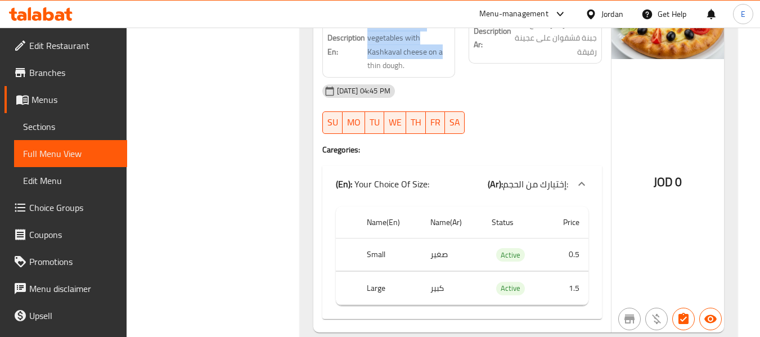
scroll to position [11315, 0]
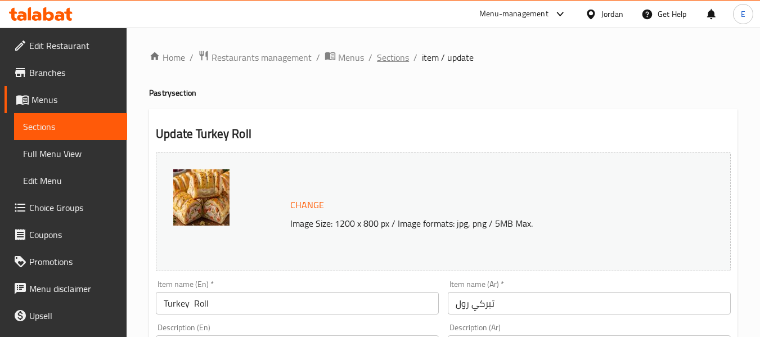
click at [404, 58] on span "Sections" at bounding box center [393, 57] width 32 height 13
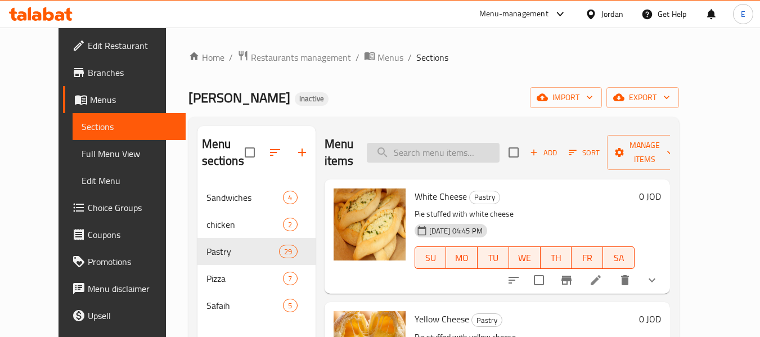
click at [449, 160] on input "search" at bounding box center [433, 153] width 133 height 20
paste input "Hot Dog"
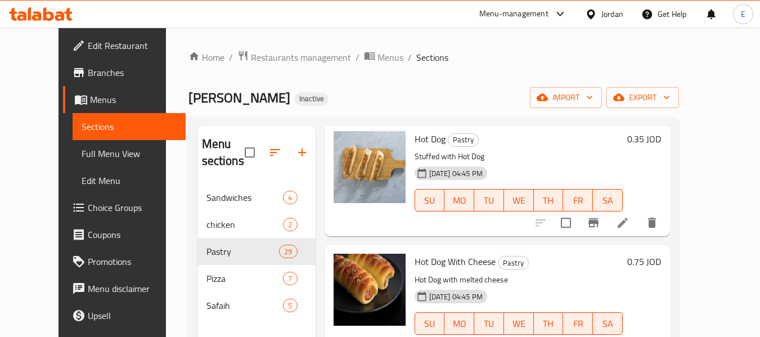
scroll to position [76, 0]
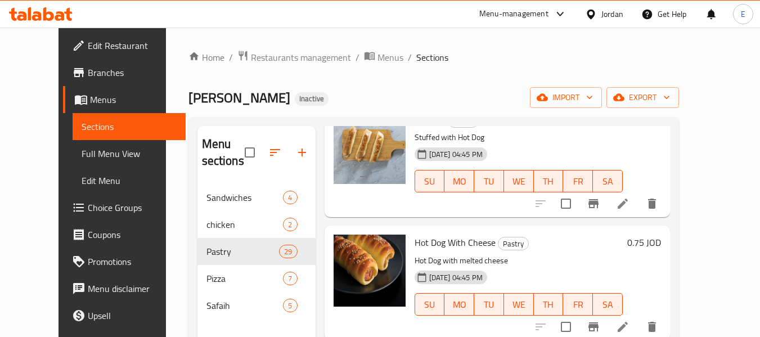
type input "Hot Dog"
click at [629, 204] on icon at bounding box center [622, 203] width 13 height 13
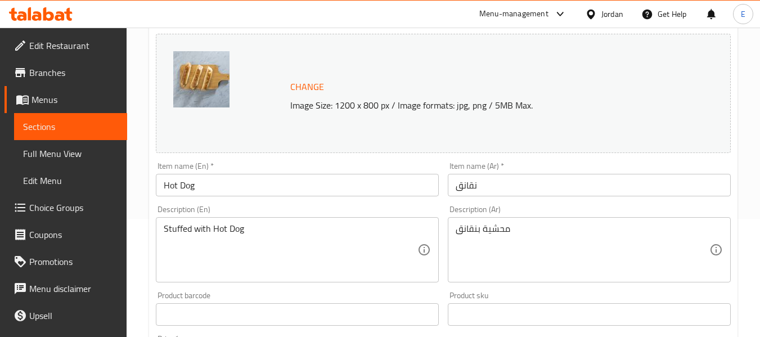
scroll to position [169, 0]
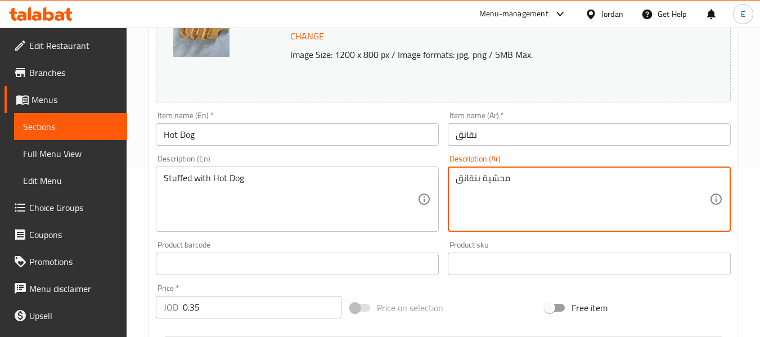
click at [487, 187] on textarea "محشية بنقانق" at bounding box center [583, 199] width 254 height 53
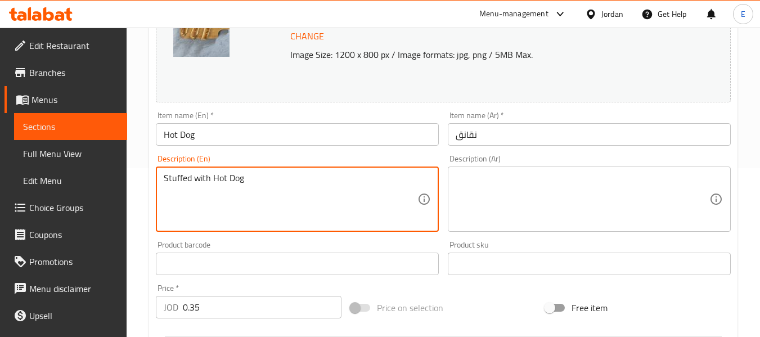
click at [227, 177] on textarea "Stuffed with Hot Dog" at bounding box center [291, 199] width 254 height 53
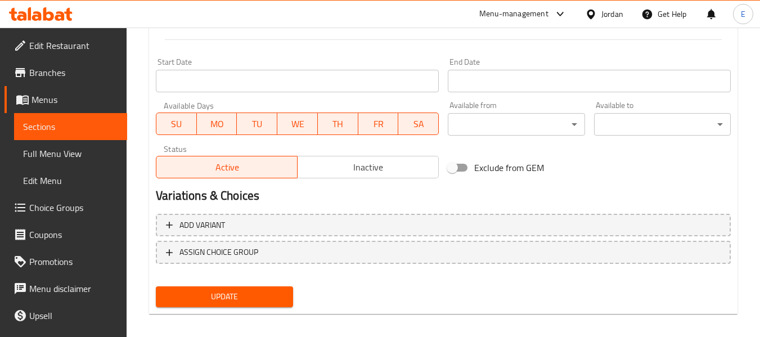
scroll to position [474, 0]
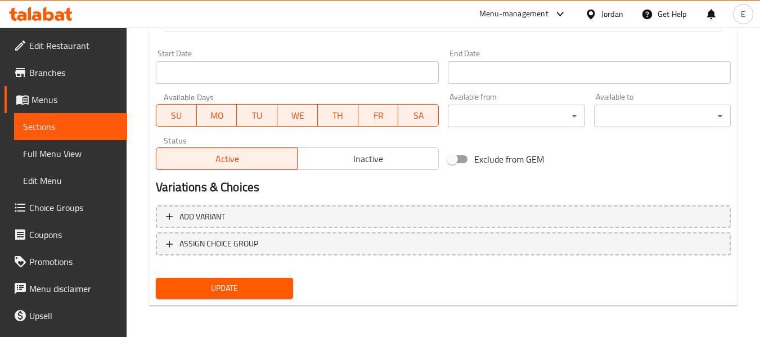
click at [240, 301] on div "Update" at bounding box center [224, 288] width 146 height 30
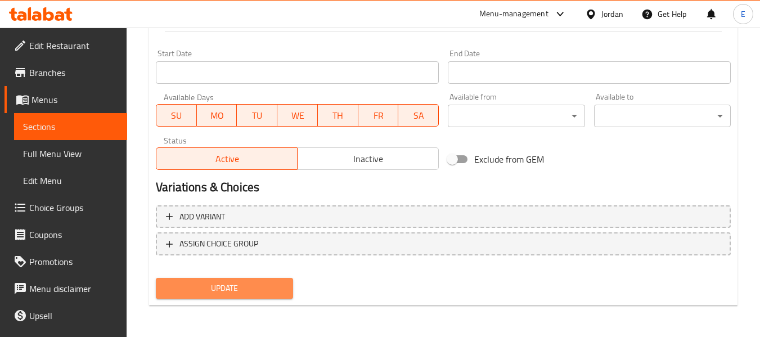
click at [248, 290] on span "Update" at bounding box center [224, 288] width 119 height 14
